Goal: Navigation & Orientation: Find specific page/section

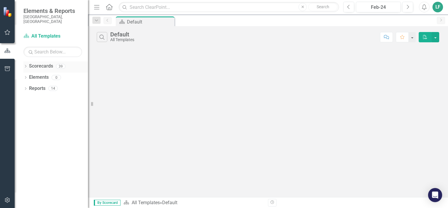
click at [26, 65] on div "Dropdown" at bounding box center [25, 67] width 4 height 5
click at [31, 75] on div "Dropdown" at bounding box center [28, 77] width 4 height 5
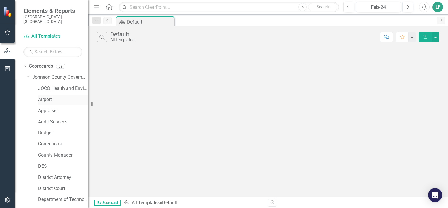
click at [49, 96] on link "Airport" at bounding box center [63, 99] width 50 height 7
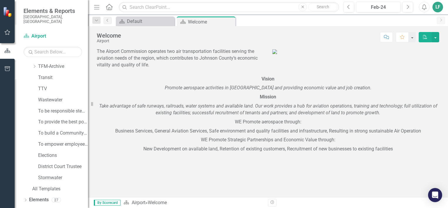
scroll to position [293, 0]
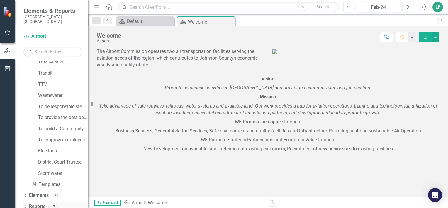
click at [25, 205] on icon "Dropdown" at bounding box center [25, 206] width 4 height 3
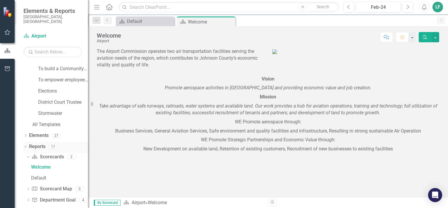
scroll to position [389, 0]
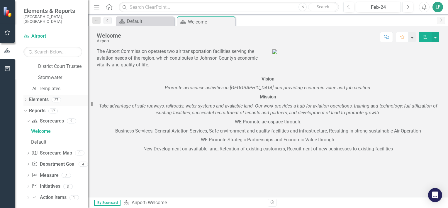
click at [27, 99] on icon "Dropdown" at bounding box center [25, 100] width 4 height 3
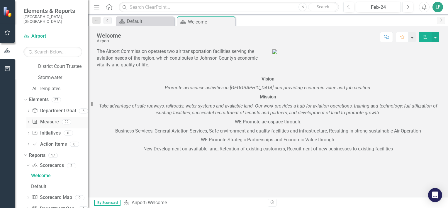
click at [29, 121] on icon "Dropdown" at bounding box center [28, 122] width 4 height 3
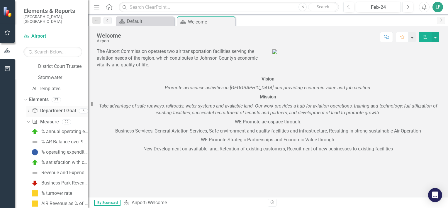
click at [28, 110] on icon "Dropdown" at bounding box center [28, 111] width 4 height 3
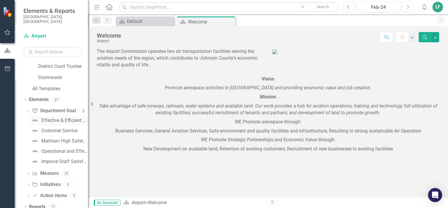
click at [46, 118] on div "Effective & Efficient Finance Resource Management" at bounding box center [64, 120] width 47 height 5
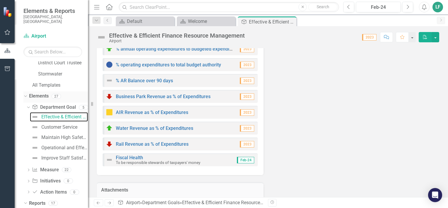
scroll to position [393, 0]
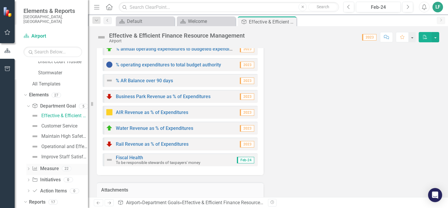
click at [28, 168] on icon "Dropdown" at bounding box center [28, 169] width 4 height 3
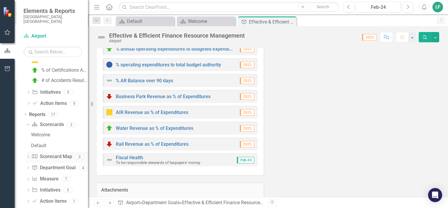
scroll to position [656, 0]
click at [27, 166] on icon "Dropdown" at bounding box center [28, 167] width 4 height 3
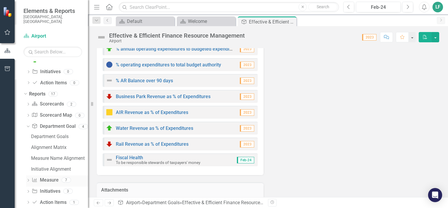
scroll to position [678, 0]
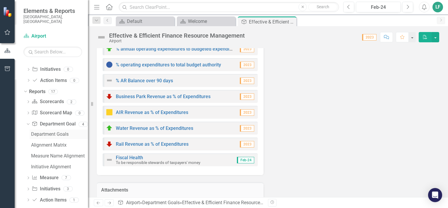
click at [50, 131] on div "Department Goals" at bounding box center [59, 133] width 57 height 5
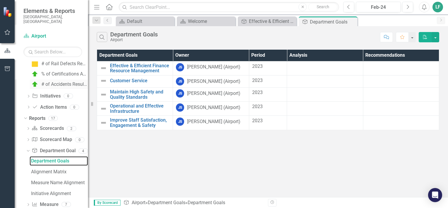
scroll to position [681, 0]
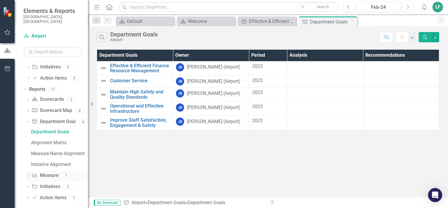
click at [31, 172] on div "Dropdown Measure Name Measure 7" at bounding box center [57, 176] width 62 height 11
click at [28, 174] on icon at bounding box center [28, 175] width 1 height 3
click at [48, 151] on div "Dashboard of Key Performance Indicators Annual for Budget" at bounding box center [59, 153] width 57 height 5
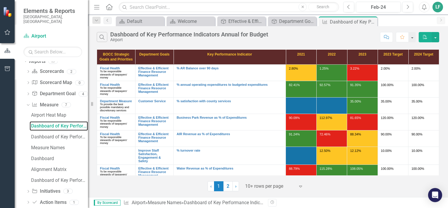
scroll to position [713, 0]
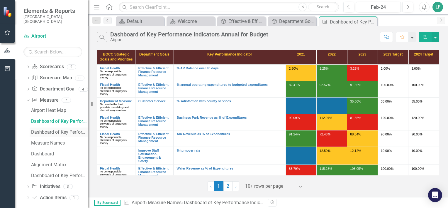
click at [65, 129] on div "Dashboard of Key Performance Indicators Annual for Budget 2026" at bounding box center [59, 131] width 57 height 5
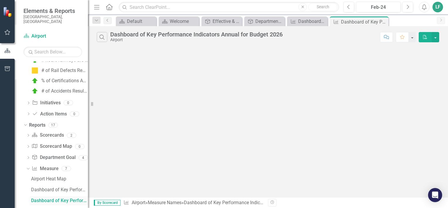
scroll to position [637, 0]
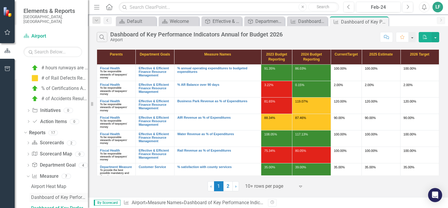
click at [63, 195] on div "Dashboard of Key Performance Indicators Annual for Budget" at bounding box center [59, 197] width 57 height 5
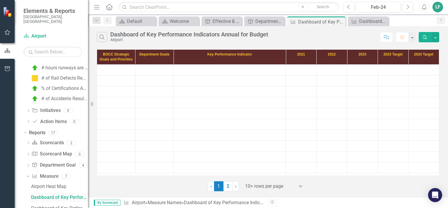
scroll to position [626, 0]
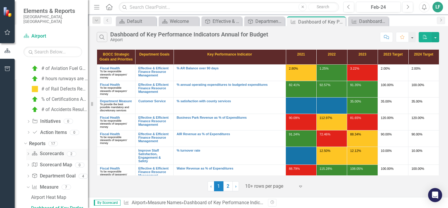
click at [54, 150] on link "Scorecard Scorecards" at bounding box center [48, 153] width 32 height 7
click at [28, 153] on icon "Dropdown" at bounding box center [28, 154] width 4 height 3
click at [38, 172] on div "Default" at bounding box center [59, 174] width 57 height 5
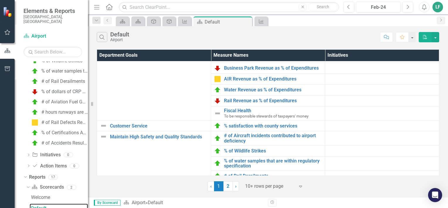
scroll to position [54, 0]
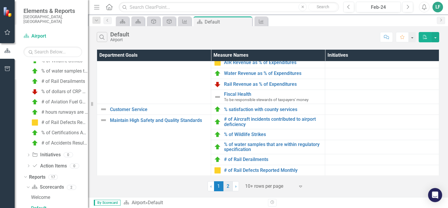
click at [229, 187] on link "2" at bounding box center [228, 186] width 9 height 10
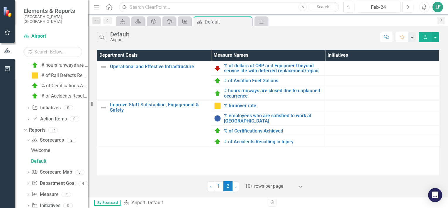
scroll to position [659, 0]
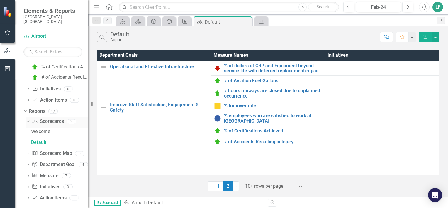
click at [28, 119] on icon "Dropdown" at bounding box center [27, 121] width 3 height 4
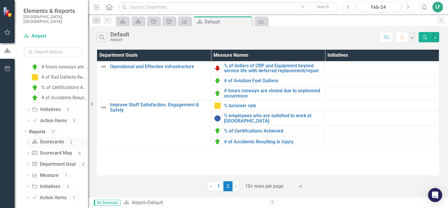
click at [28, 140] on div "Dropdown" at bounding box center [28, 142] width 4 height 5
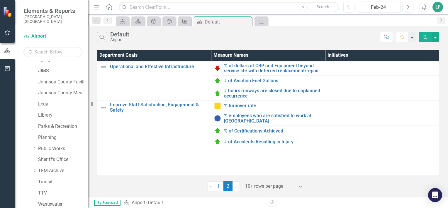
scroll to position [180, 0]
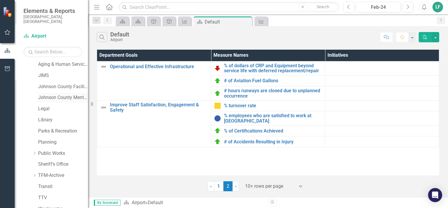
click at [46, 94] on link "Johnson County Mental Health" at bounding box center [63, 97] width 50 height 7
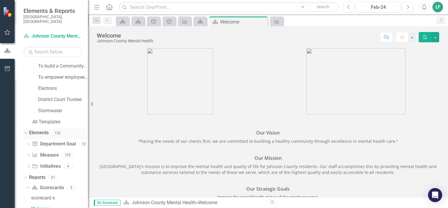
scroll to position [363, 0]
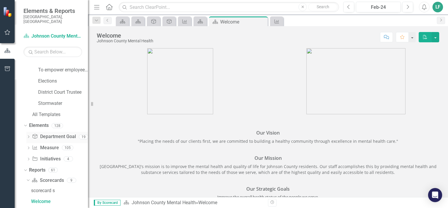
click at [29, 136] on icon "Dropdown" at bounding box center [28, 137] width 4 height 3
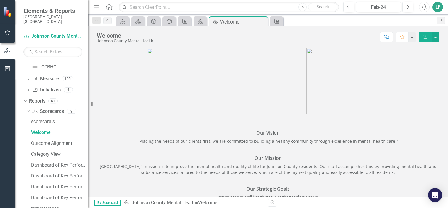
scroll to position [627, 0]
click at [53, 141] on link "Outcome Alignment" at bounding box center [59, 142] width 58 height 9
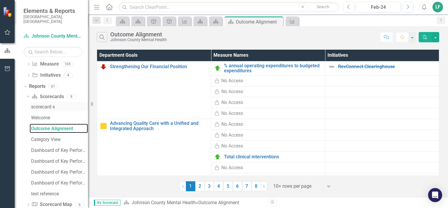
scroll to position [645, 0]
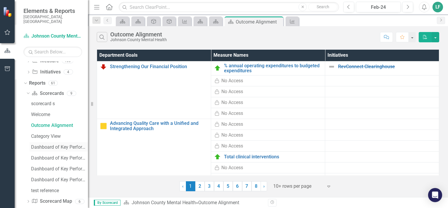
click at [48, 144] on div "Dashboard of Key Performance Indicators-Annual" at bounding box center [59, 146] width 57 height 5
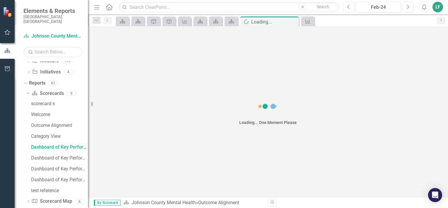
scroll to position [583, 0]
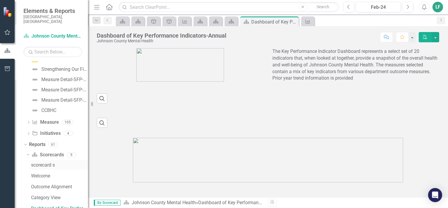
click at [30, 160] on link "scorecard s" at bounding box center [59, 164] width 58 height 9
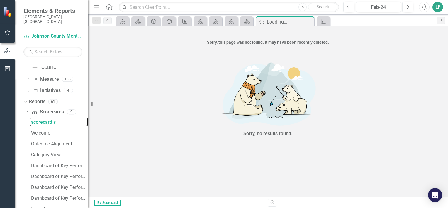
scroll to position [627, 0]
click at [51, 164] on link "Dashboard of Key Performance Indicators-Annual" at bounding box center [59, 164] width 58 height 9
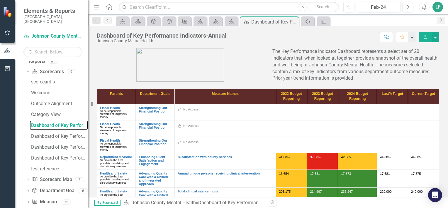
scroll to position [670, 0]
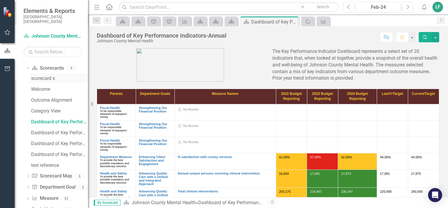
click at [39, 76] on div "scorecard s" at bounding box center [59, 78] width 57 height 5
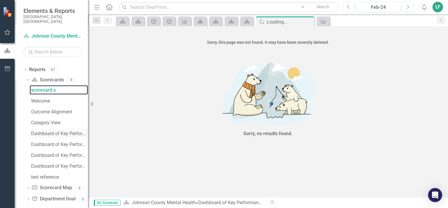
scroll to position [682, 0]
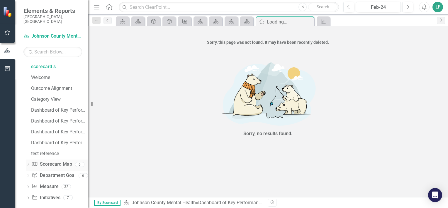
click at [44, 161] on link "Scorecard Map Scorecard Map" at bounding box center [52, 164] width 40 height 7
click at [28, 163] on icon "Dropdown" at bounding box center [28, 164] width 4 height 3
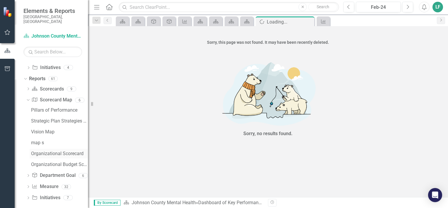
click at [53, 151] on div "Organizational Scorecard" at bounding box center [59, 153] width 57 height 5
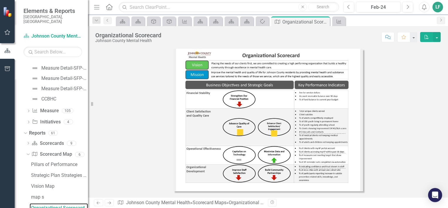
scroll to position [649, 0]
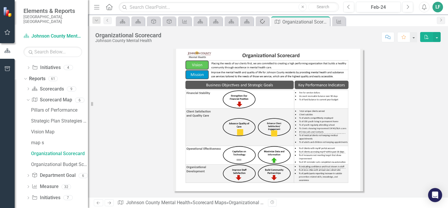
click at [265, 21] on div "Spinner" at bounding box center [261, 21] width 8 height 7
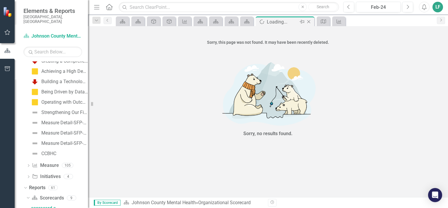
scroll to position [540, 0]
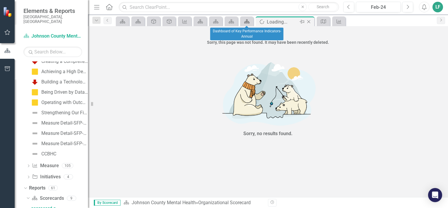
click at [247, 21] on icon "Scorecard" at bounding box center [247, 21] width 6 height 5
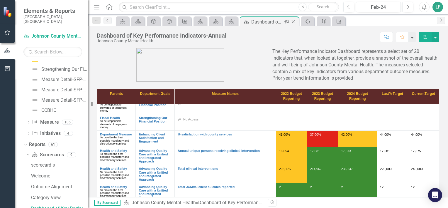
scroll to position [24, 0]
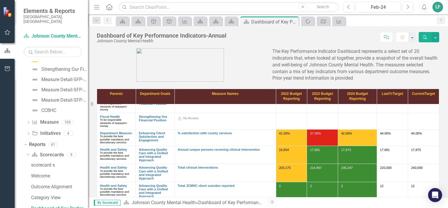
click at [390, 155] on div "17,681" at bounding box center [392, 151] width 25 height 7
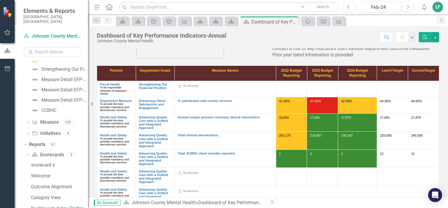
scroll to position [25, 0]
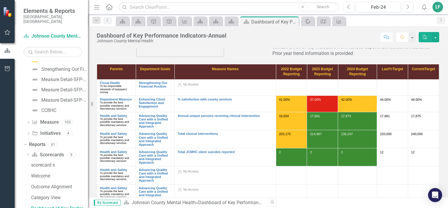
click at [311, 21] on link "Spinner" at bounding box center [308, 21] width 10 height 7
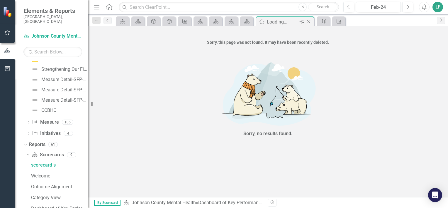
scroll to position [540, 0]
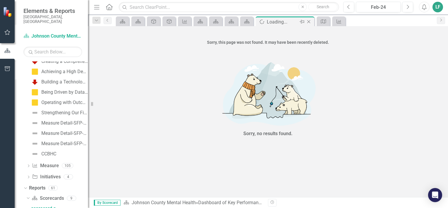
click at [310, 21] on icon "Close" at bounding box center [309, 21] width 6 height 5
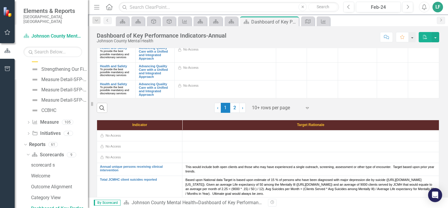
scroll to position [144, 0]
